Goal: Browse casually

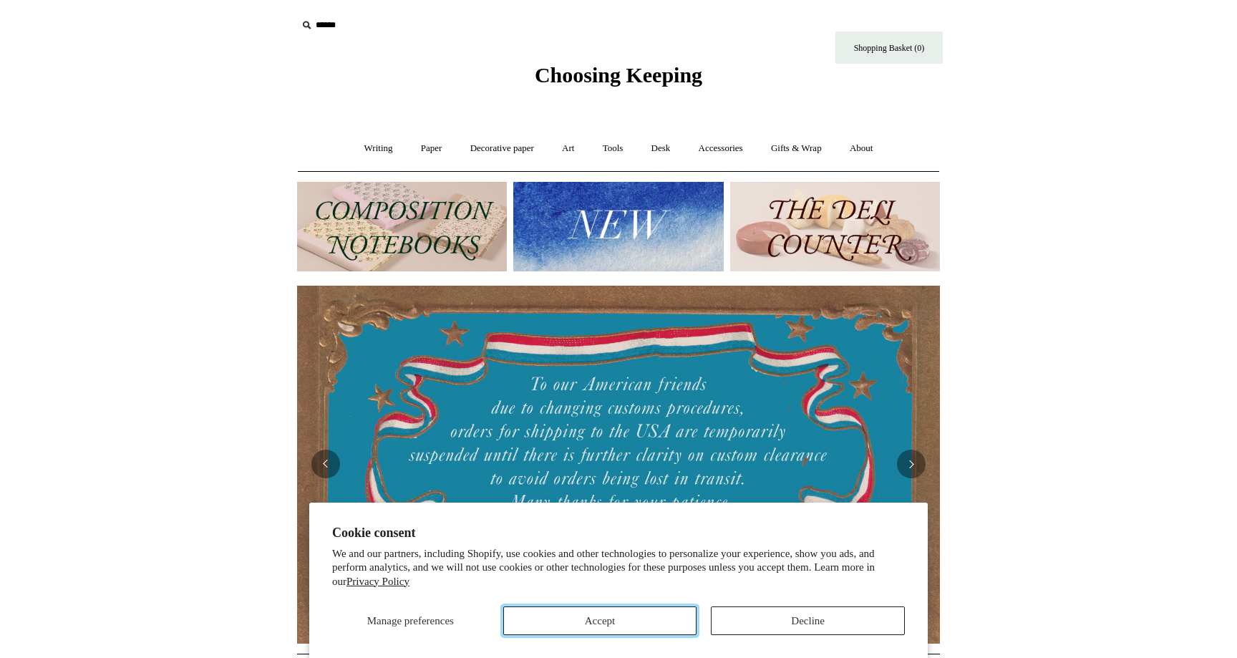
click at [598, 624] on button "Accept" at bounding box center [600, 621] width 194 height 29
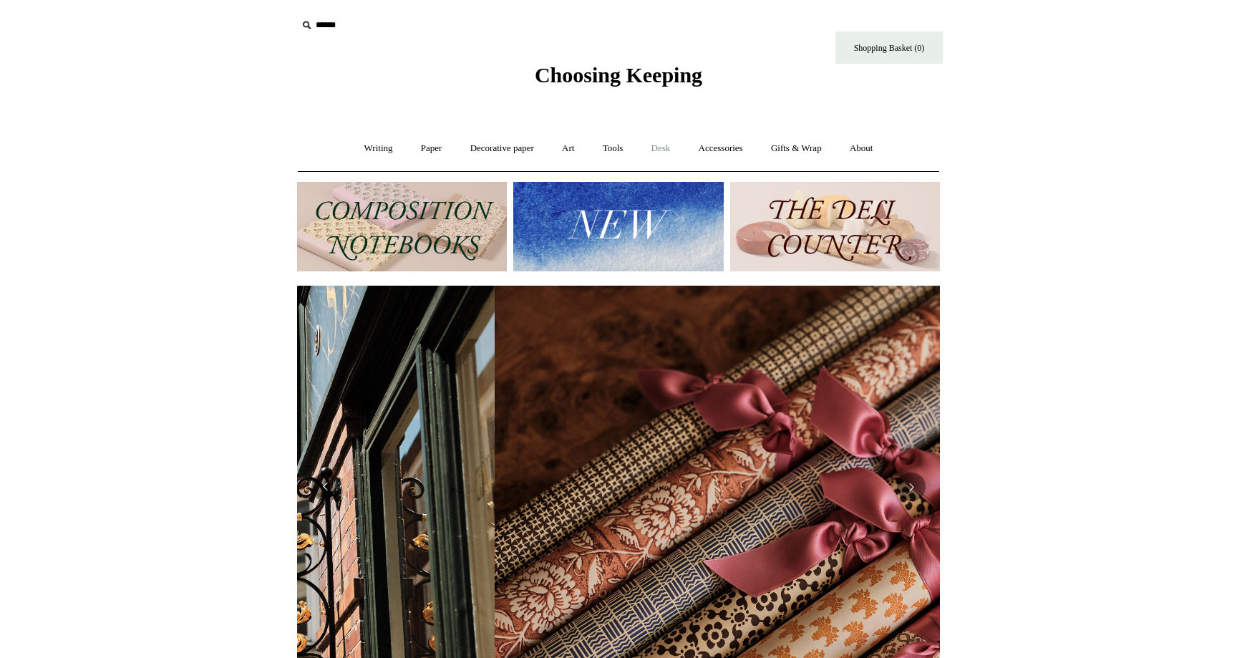
scroll to position [0, 1286]
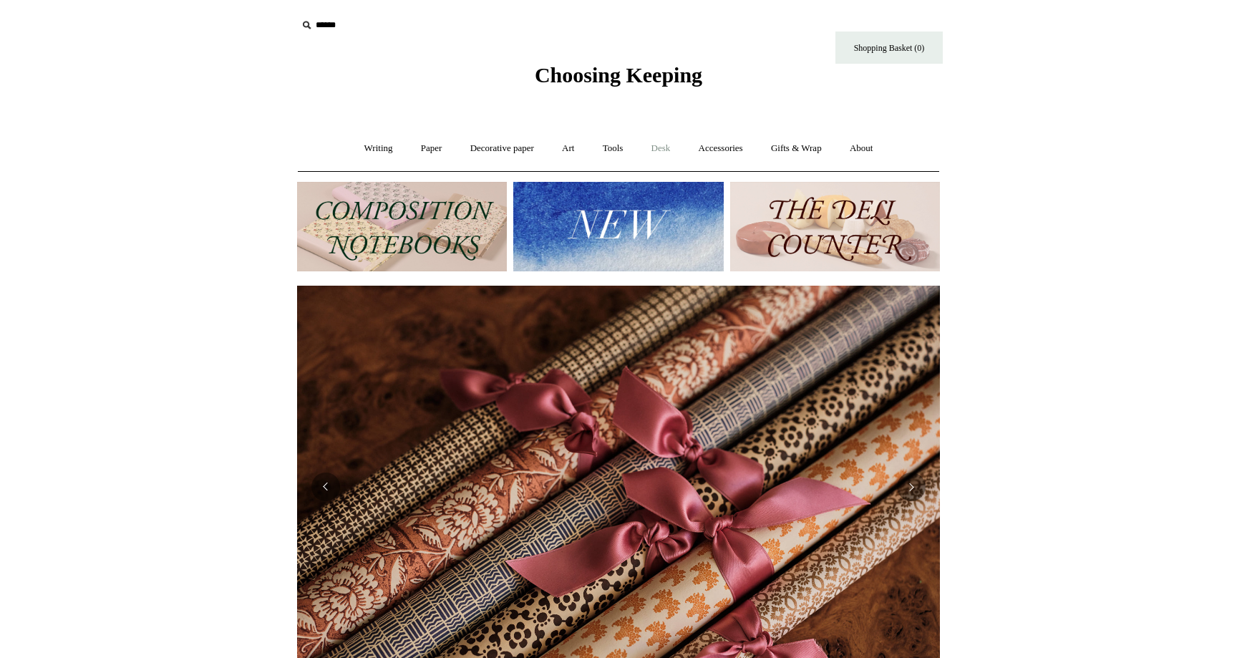
click at [665, 152] on link "Desk +" at bounding box center [661, 149] width 45 height 38
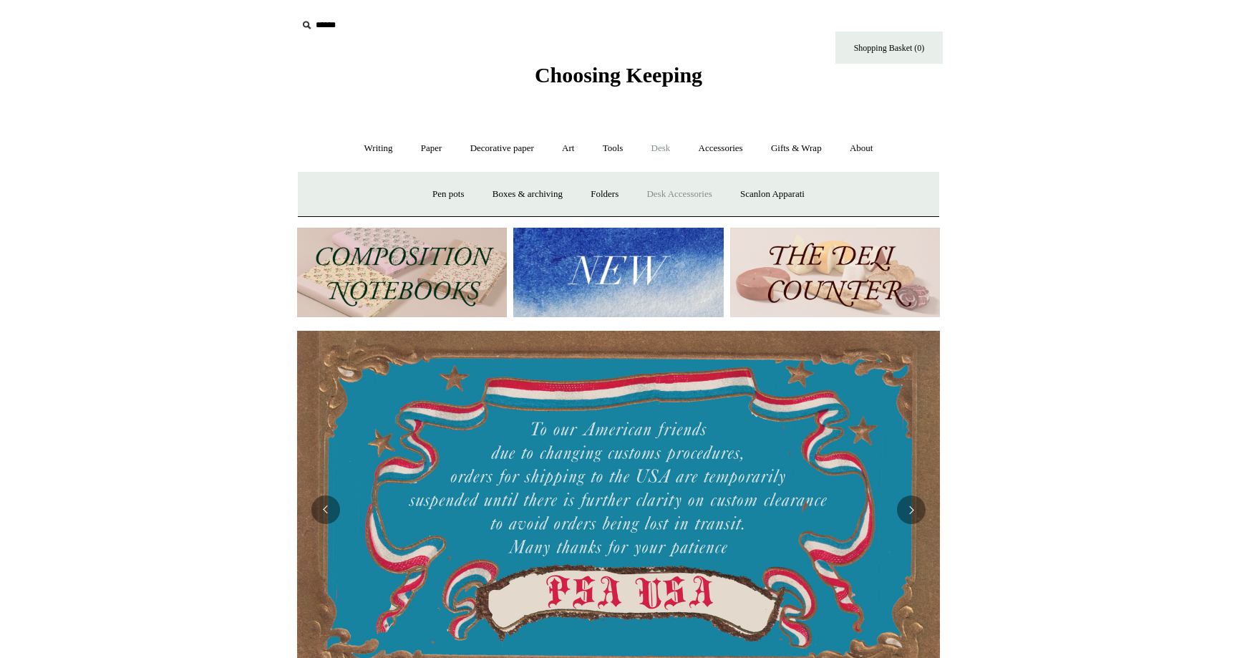
scroll to position [0, 0]
click at [680, 198] on link "Desk Accessories" at bounding box center [679, 194] width 91 height 38
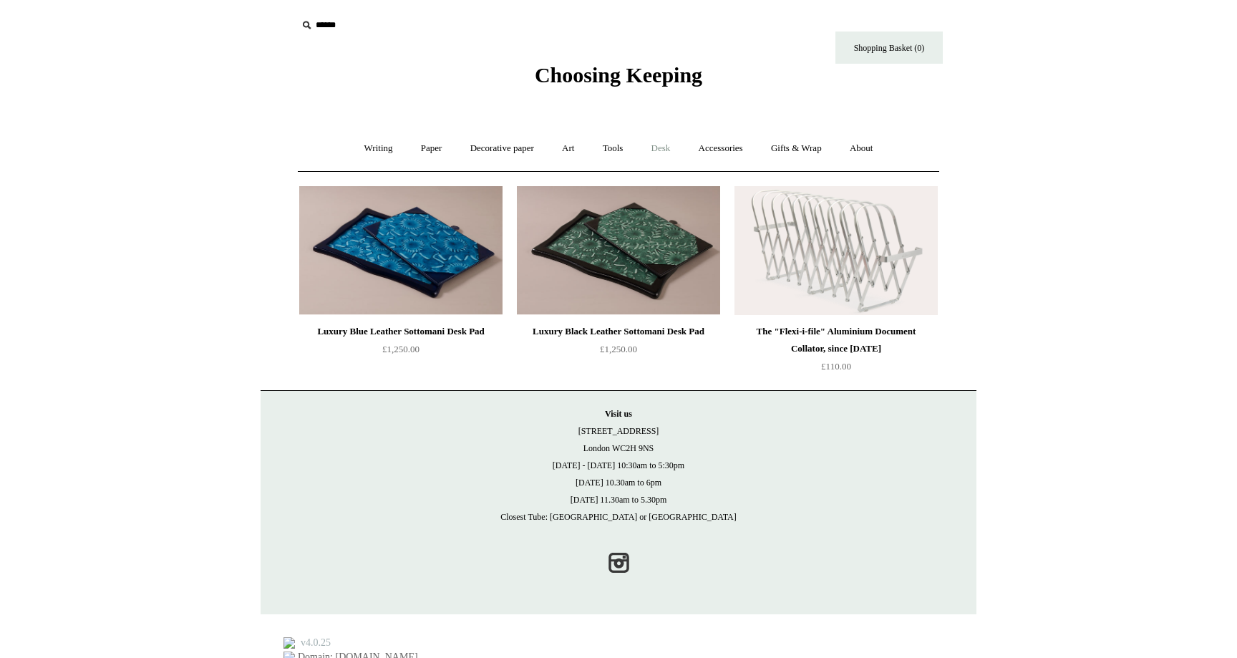
click at [662, 150] on link "Desk +" at bounding box center [661, 149] width 45 height 38
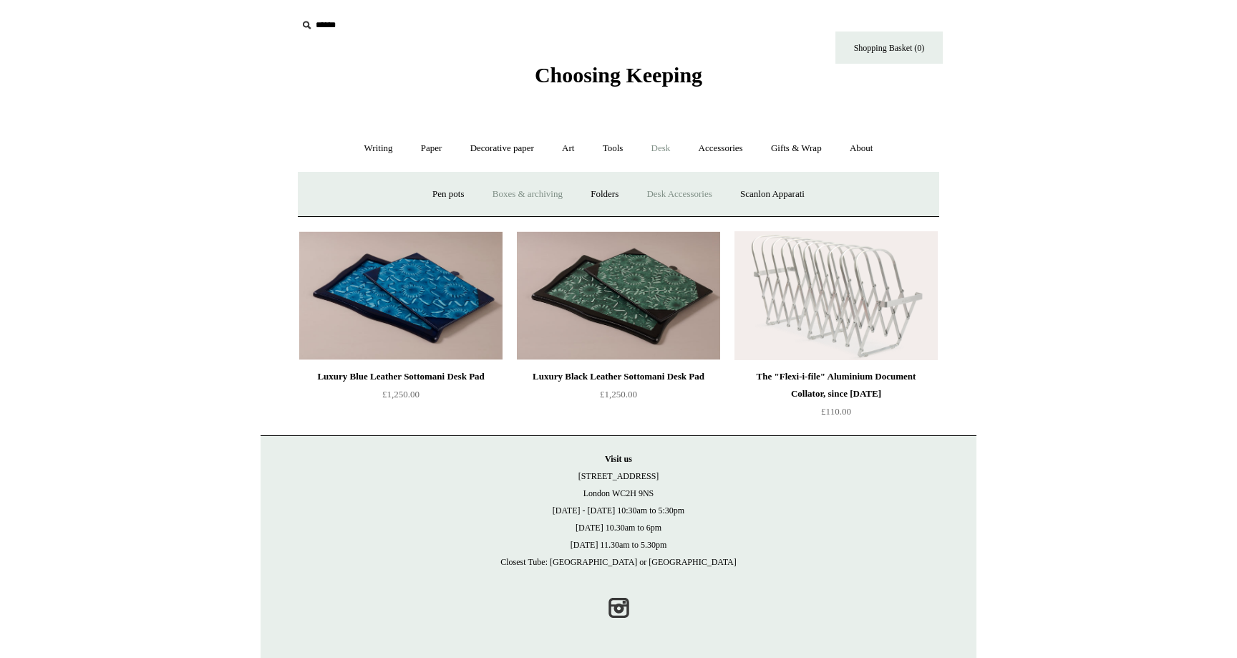
click at [541, 190] on link "Boxes & archiving" at bounding box center [528, 194] width 96 height 38
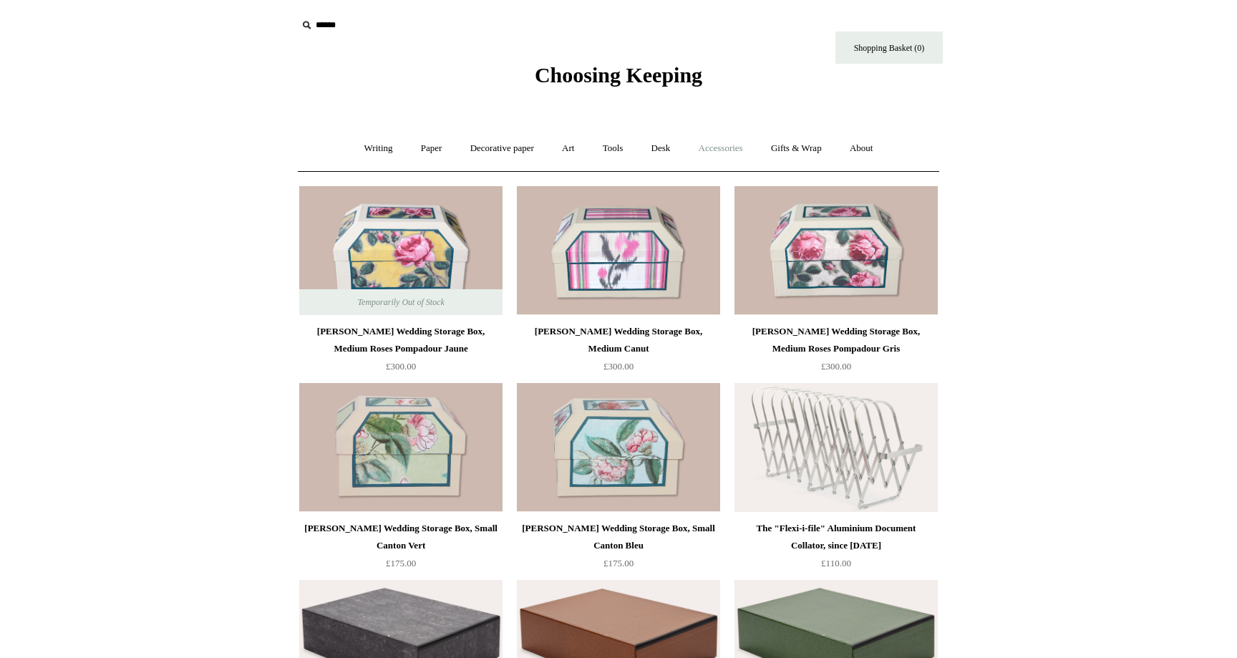
click at [723, 148] on link "Accessories +" at bounding box center [721, 149] width 70 height 38
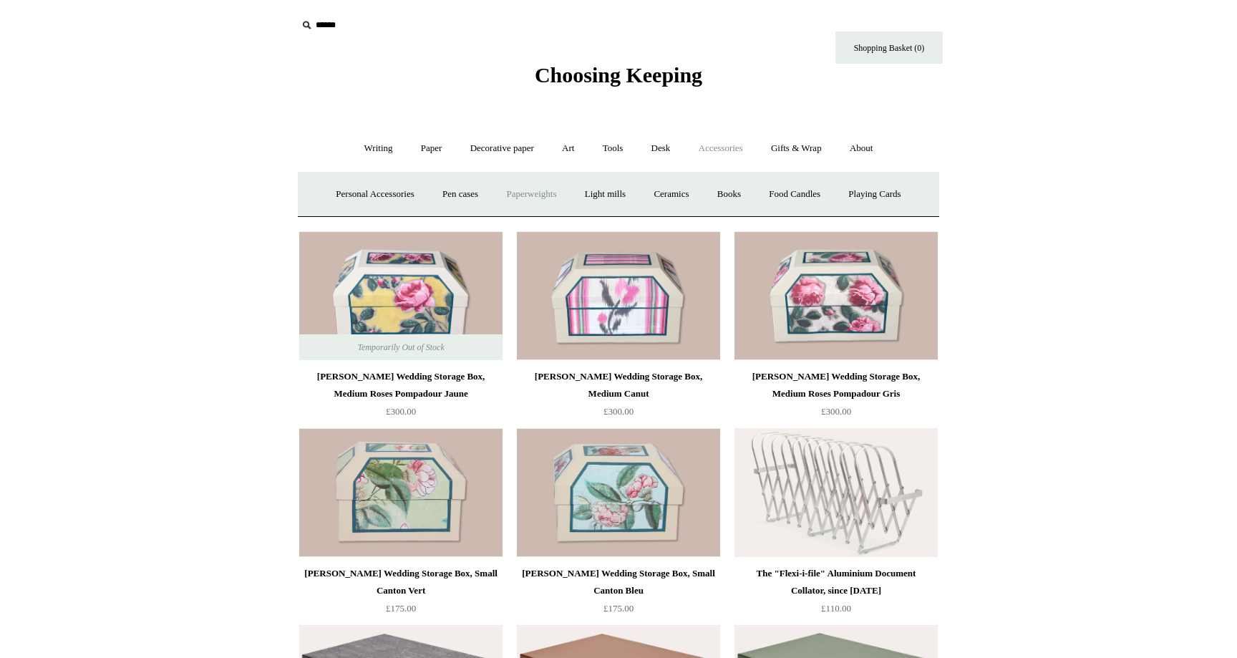
click at [534, 193] on link "Paperweights +" at bounding box center [531, 194] width 76 height 38
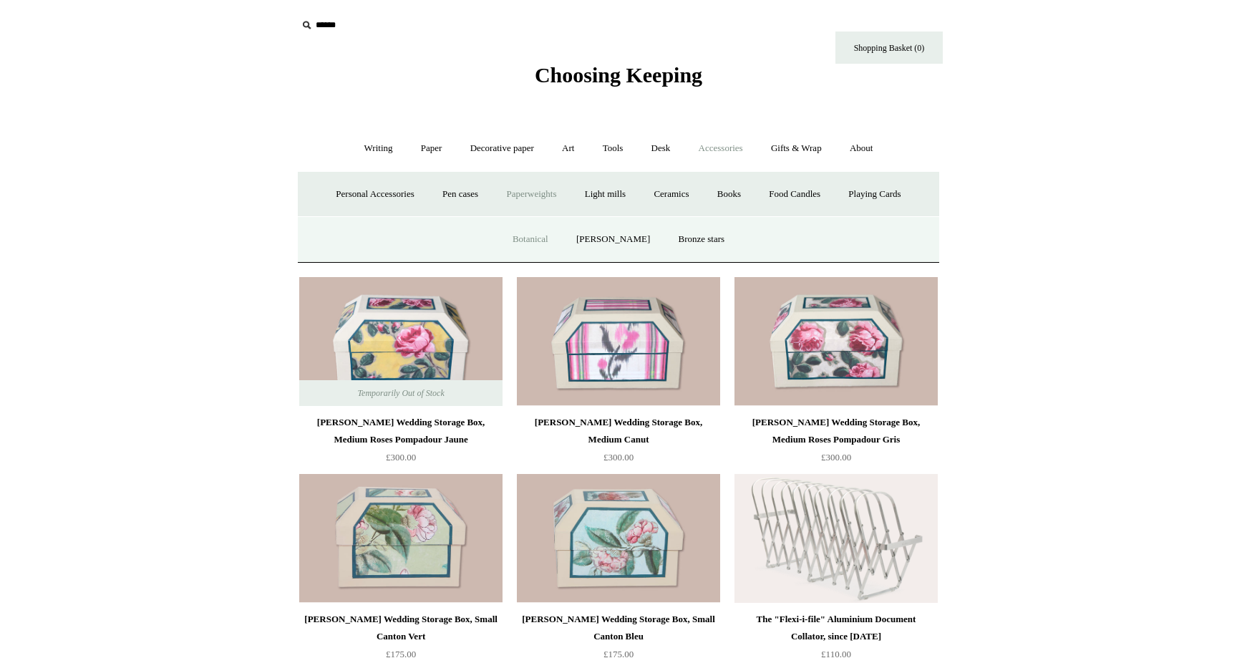
click at [546, 236] on link "Botanical" at bounding box center [531, 240] width 62 height 38
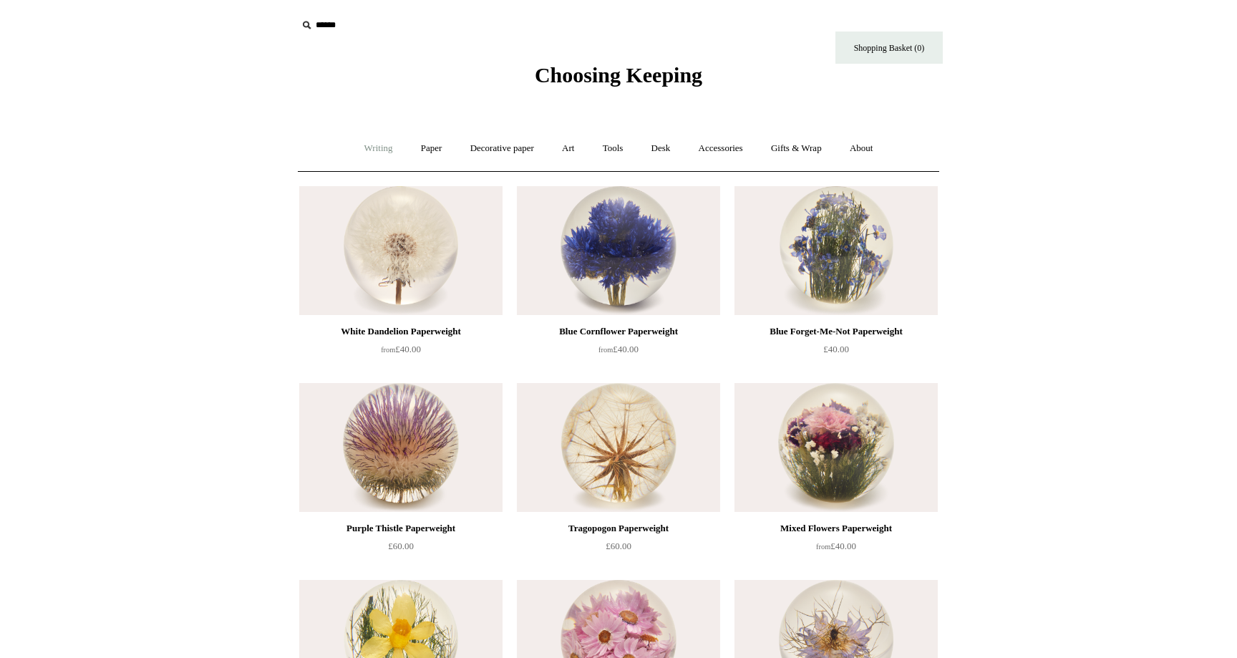
click at [380, 150] on link "Writing +" at bounding box center [379, 149] width 54 height 38
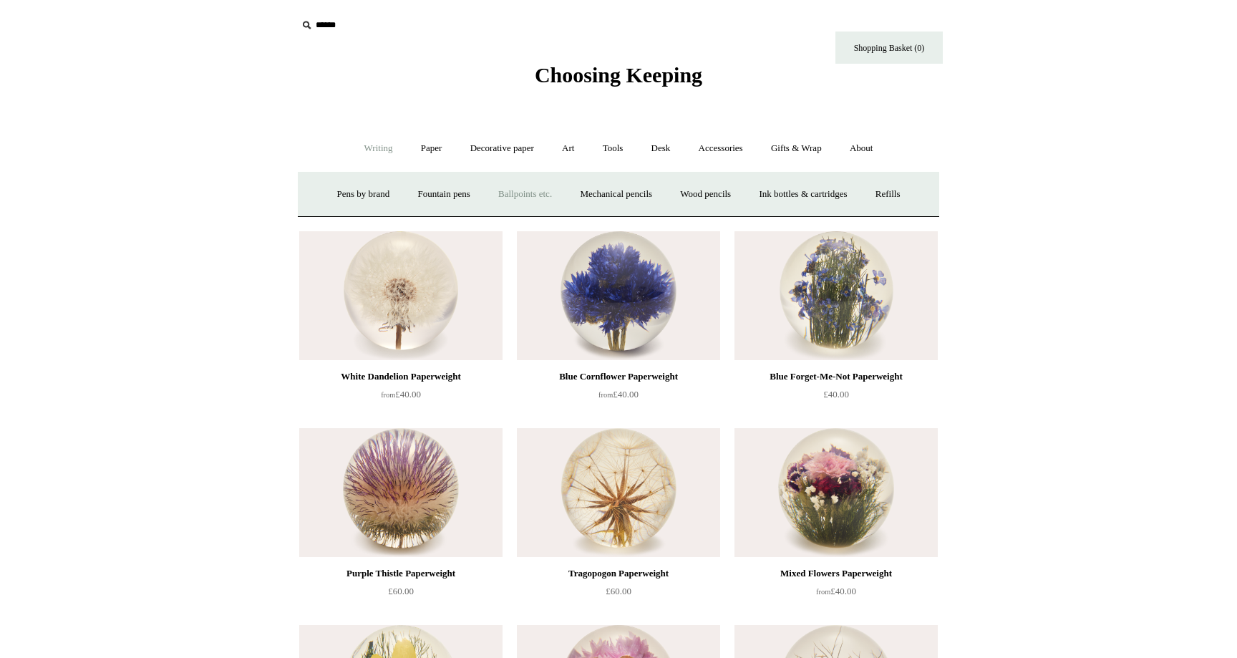
click at [523, 192] on link "Ballpoints etc. +" at bounding box center [525, 194] width 79 height 38
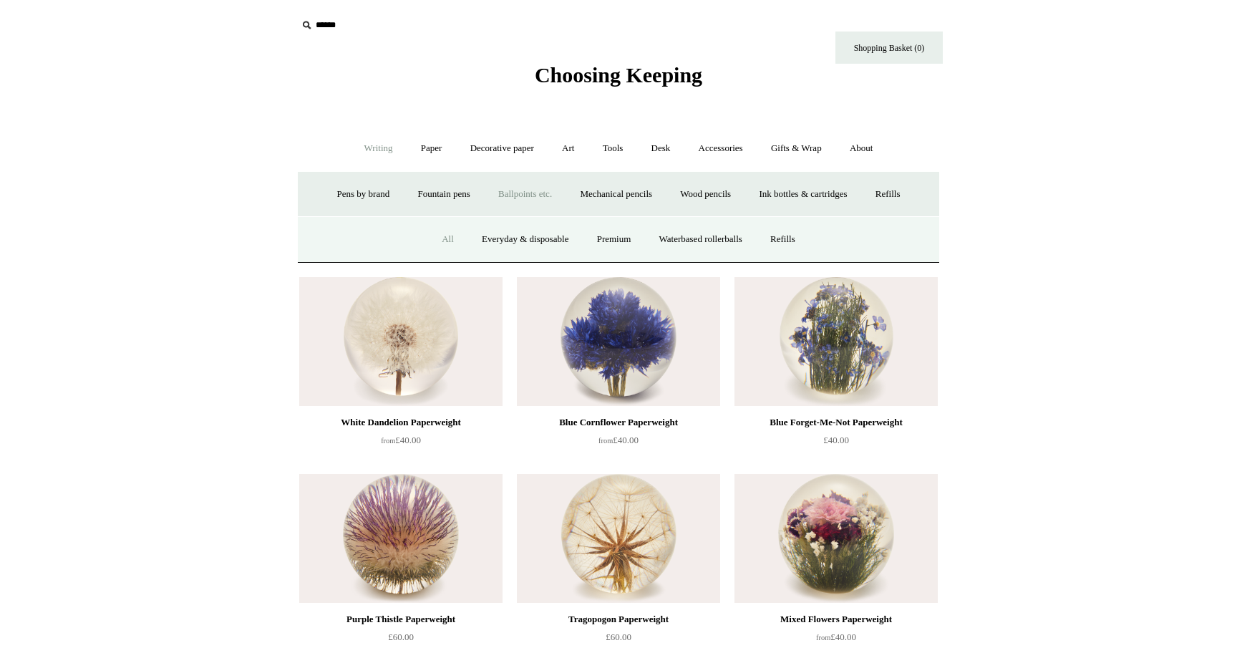
click at [440, 241] on link "All" at bounding box center [448, 240] width 38 height 38
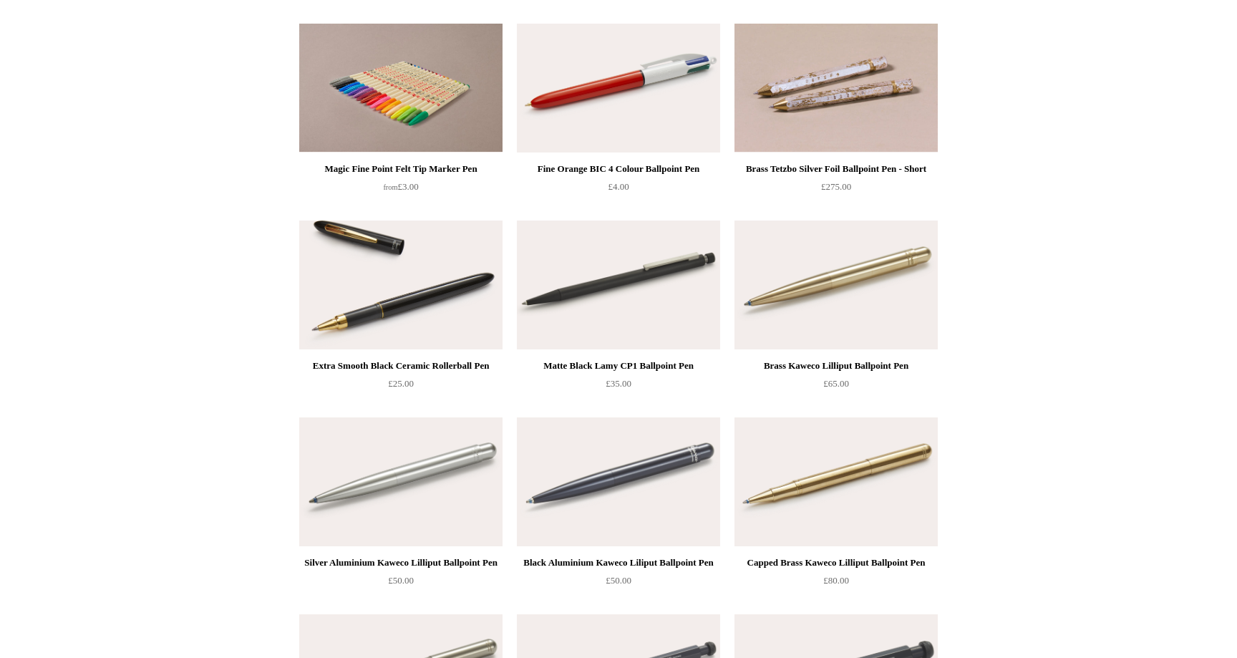
scroll to position [3117, 0]
click at [382, 274] on img at bounding box center [400, 284] width 203 height 129
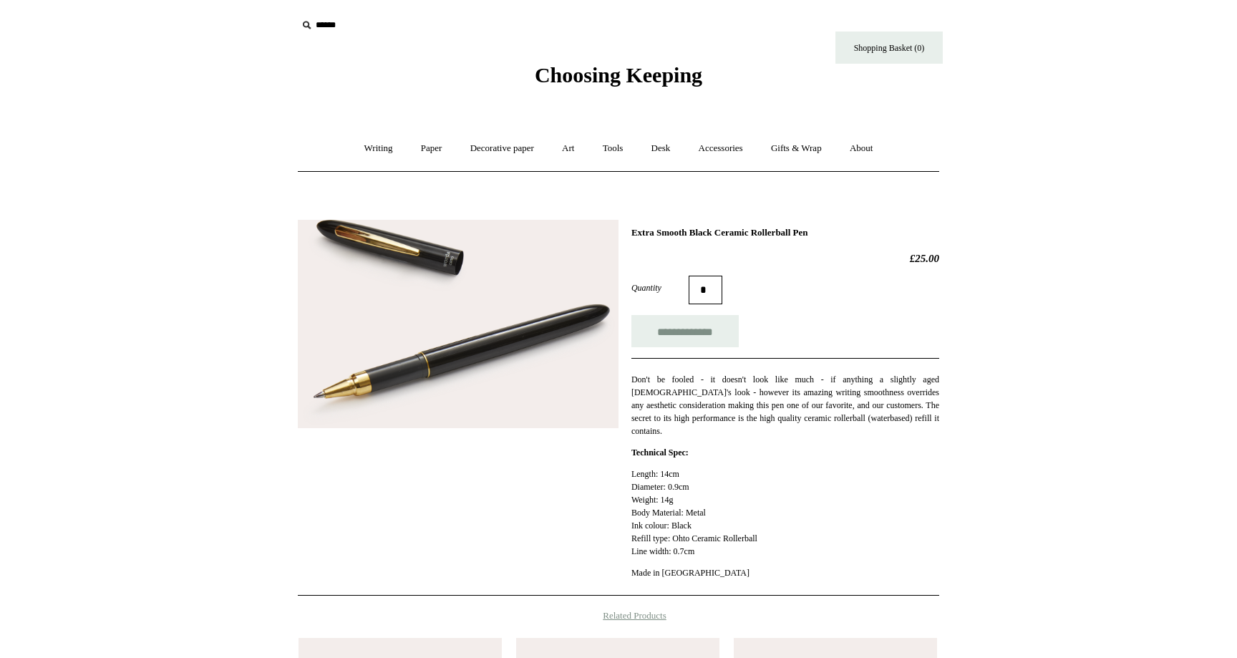
click at [338, 369] on img at bounding box center [458, 324] width 321 height 209
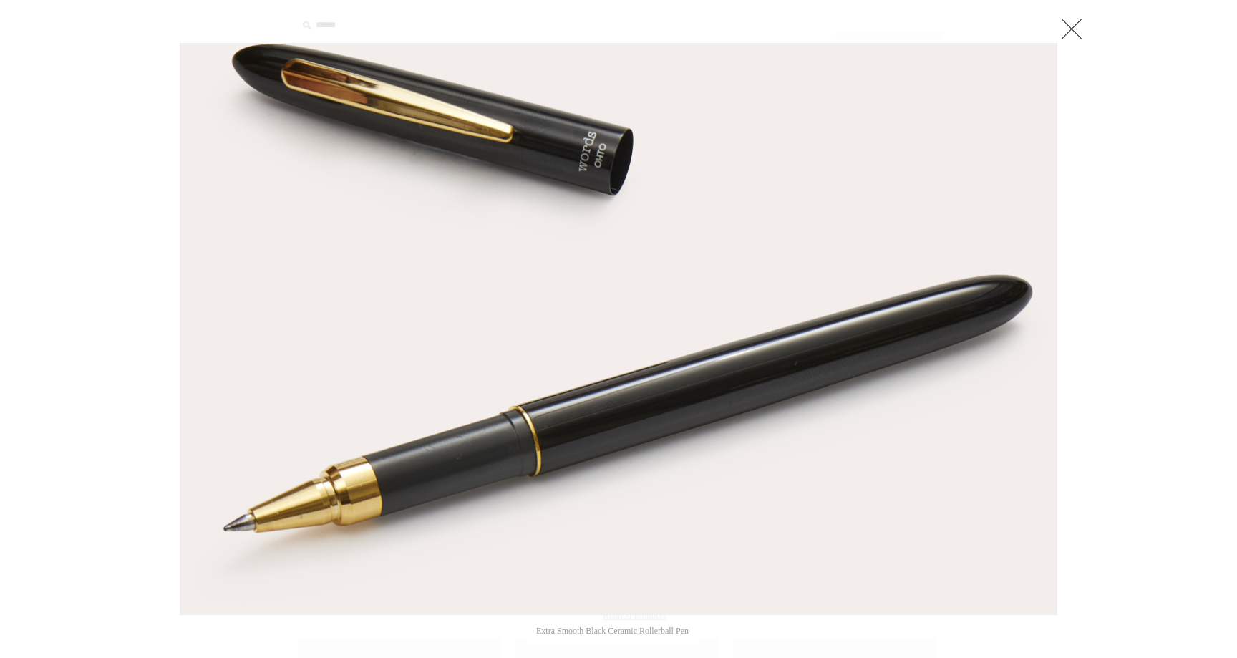
click at [90, 241] on div at bounding box center [618, 520] width 1237 height 1041
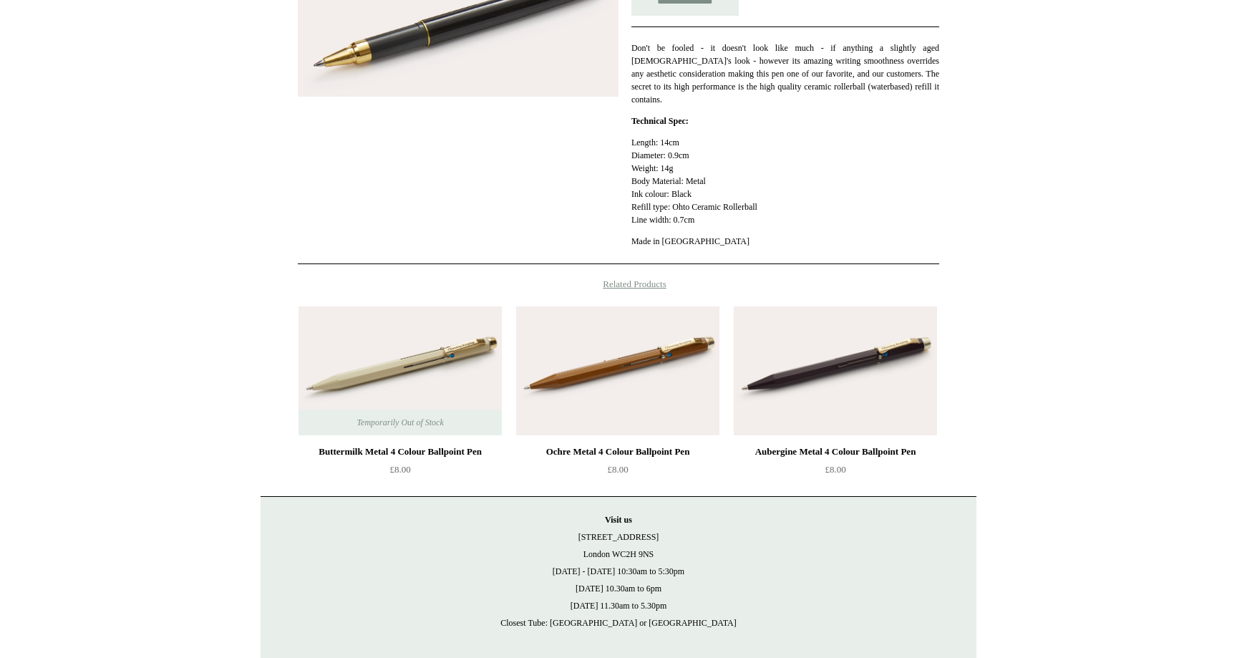
scroll to position [382, 0]
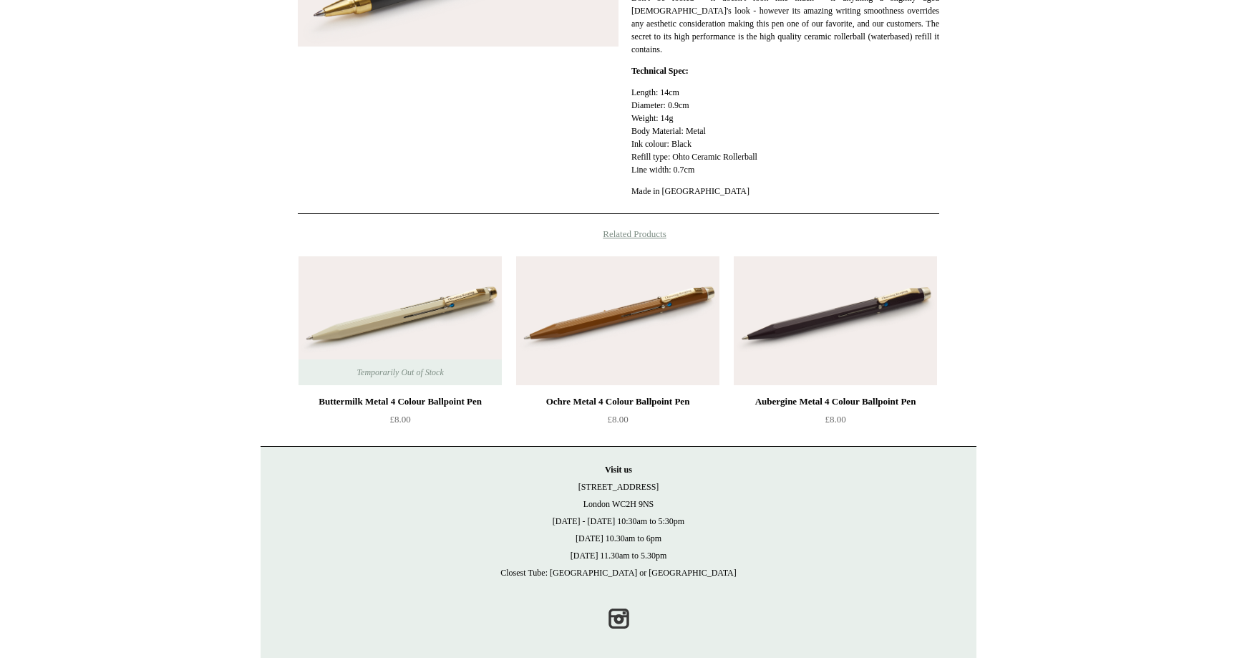
click at [391, 309] on img at bounding box center [400, 320] width 203 height 129
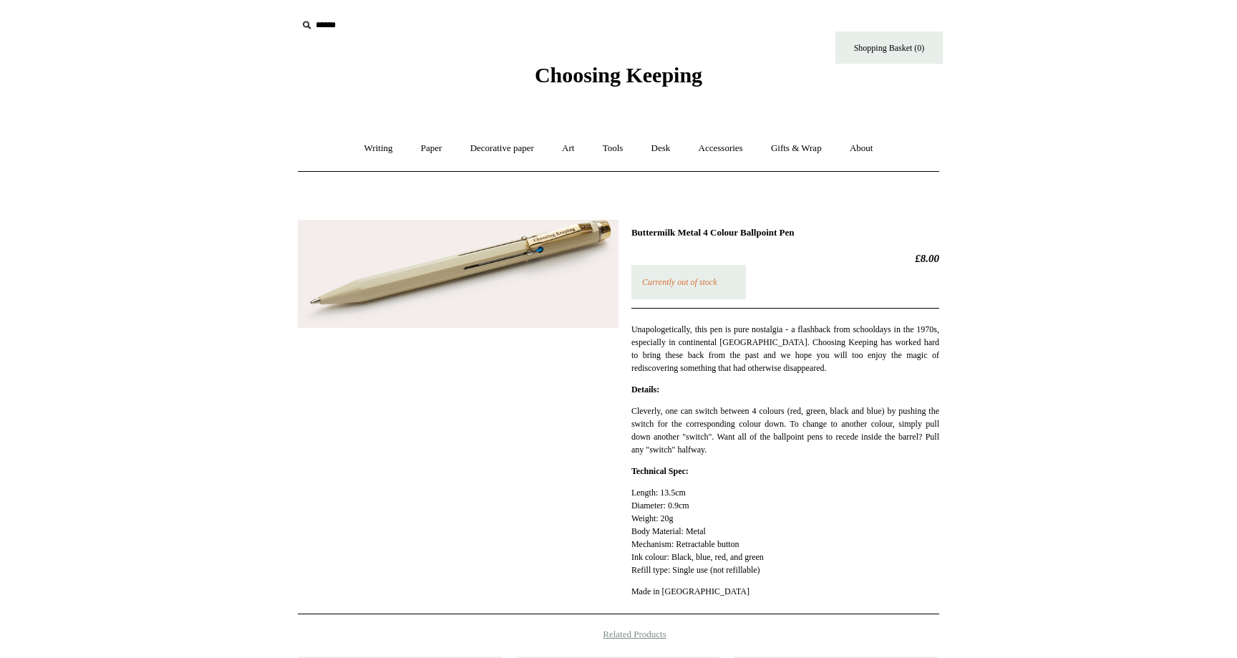
click at [475, 264] on img at bounding box center [458, 274] width 321 height 109
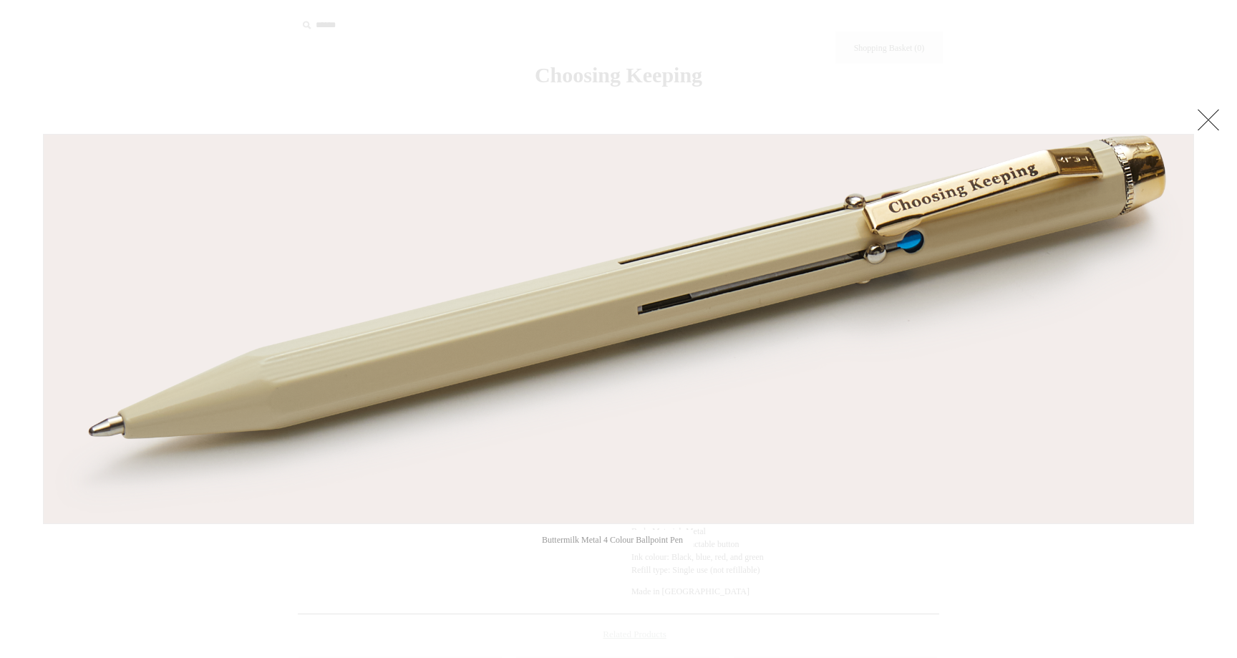
click at [475, 264] on img at bounding box center [619, 329] width 1150 height 389
click at [1209, 122] on link at bounding box center [1209, 119] width 29 height 29
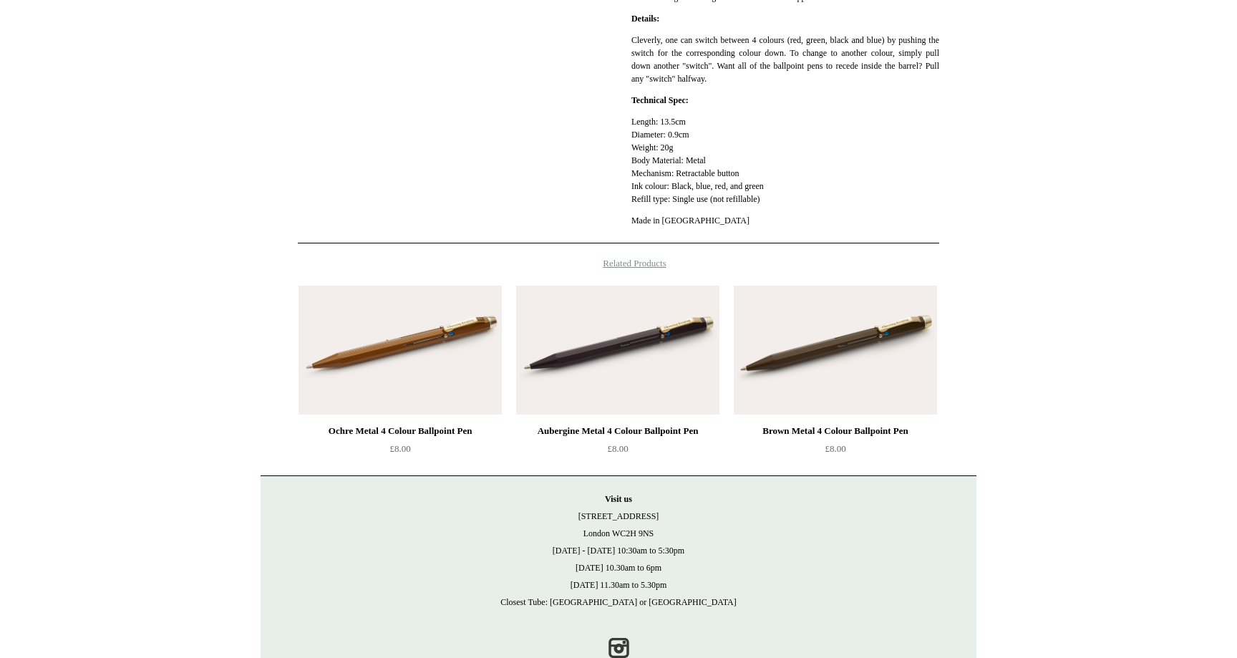
scroll to position [412, 0]
